Goal: Navigation & Orientation: Find specific page/section

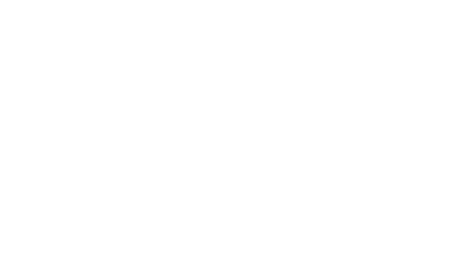
click at [29, 231] on body "We value your privacy We use cookies to enhance your browsing experience, serve…" at bounding box center [230, 136] width 460 height 273
click at [18, 182] on body "We value your privacy We use cookies to enhance your browsing experience, serve…" at bounding box center [230, 136] width 460 height 273
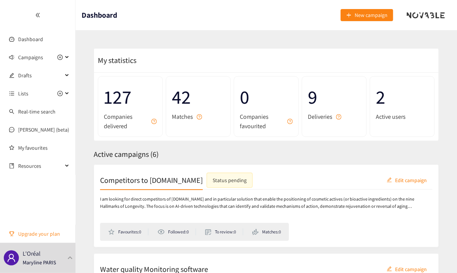
click at [58, 228] on span "Upgrade your plan" at bounding box center [43, 233] width 51 height 15
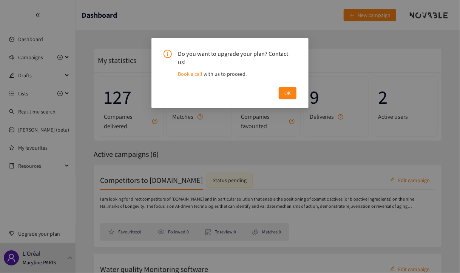
click at [374, 59] on div "Do you want to upgrade your plan? Contact us! Book a call with us to proceed. OK" at bounding box center [230, 136] width 460 height 273
click at [290, 89] on span "OK" at bounding box center [287, 93] width 6 height 8
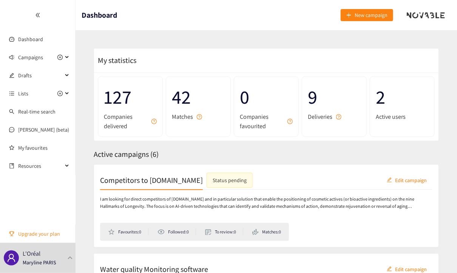
click at [206, 184] on div "Status pending" at bounding box center [229, 180] width 46 height 15
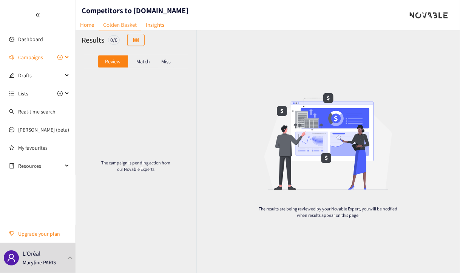
click at [39, 58] on span "Campaigns" at bounding box center [30, 57] width 25 height 15
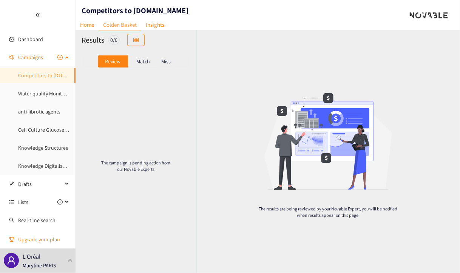
click at [39, 58] on span "Campaigns" at bounding box center [30, 57] width 25 height 15
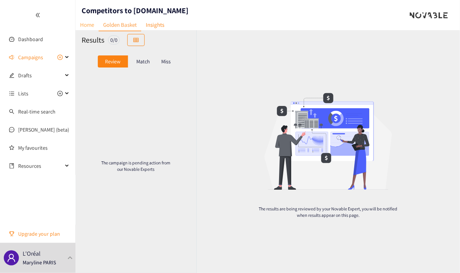
click at [85, 26] on link "Home" at bounding box center [86, 25] width 23 height 12
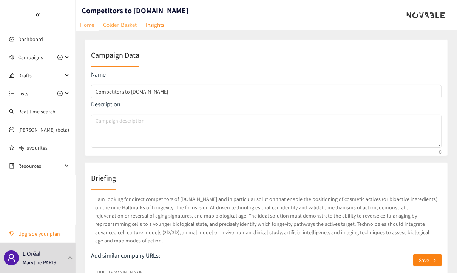
click at [122, 28] on link "Golden Basket" at bounding box center [120, 25] width 43 height 12
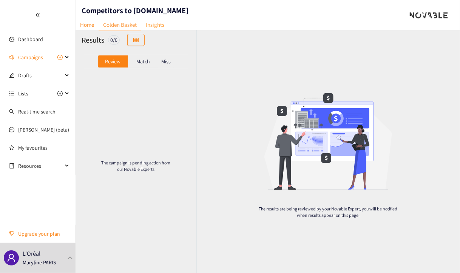
click at [156, 26] on link "Insights" at bounding box center [155, 25] width 28 height 12
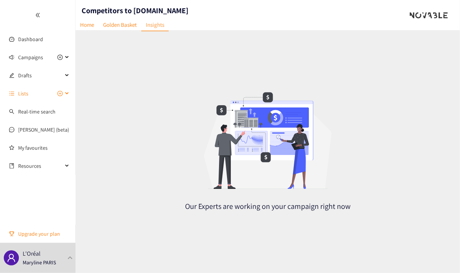
click at [42, 92] on span "Lists" at bounding box center [40, 93] width 45 height 15
click at [42, 81] on span "Drafts" at bounding box center [40, 75] width 45 height 15
click at [42, 78] on span "Drafts" at bounding box center [40, 75] width 45 height 15
click at [43, 111] on link "Real-time search" at bounding box center [36, 111] width 37 height 7
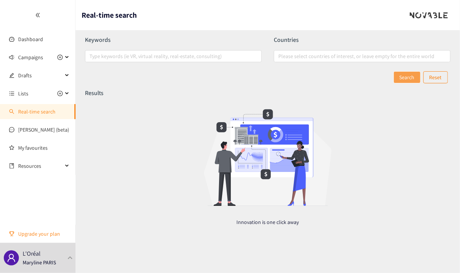
click at [43, 111] on link "Real-time search" at bounding box center [36, 111] width 37 height 7
click at [30, 39] on link "Dashboard" at bounding box center [30, 39] width 25 height 7
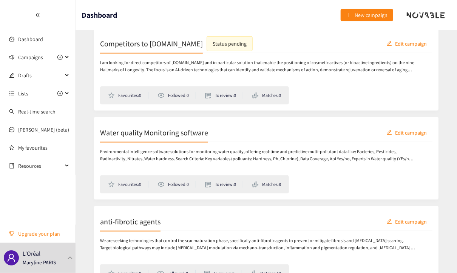
scroll to position [11, 0]
